Goal: Task Accomplishment & Management: Manage account settings

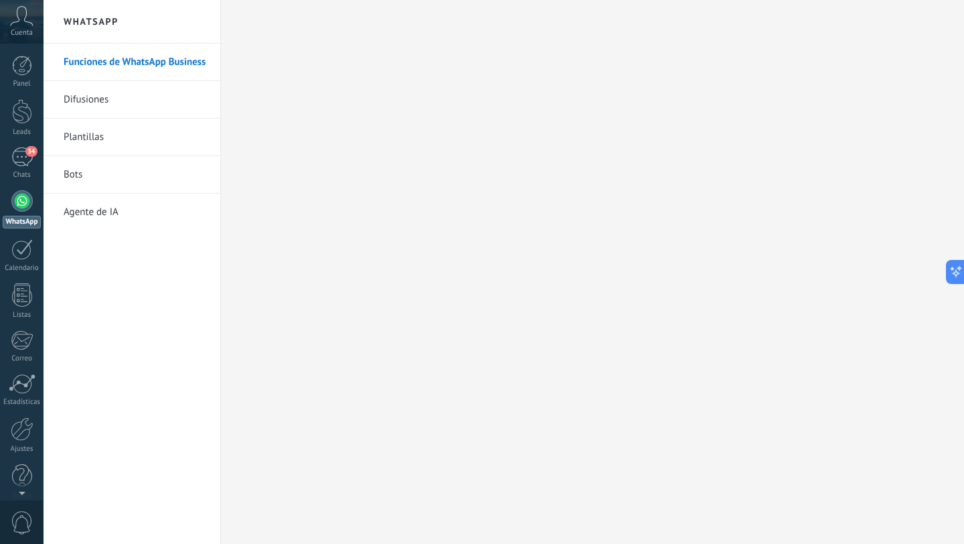
click at [70, 165] on link "Bots" at bounding box center [135, 174] width 143 height 37
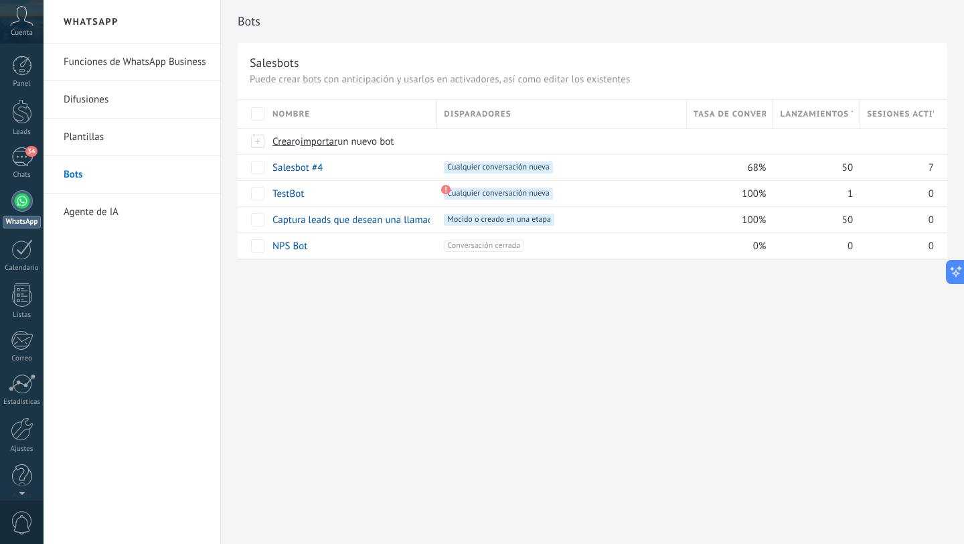
click at [70, 165] on link "Bots" at bounding box center [135, 174] width 143 height 37
